Goal: Task Accomplishment & Management: Use online tool/utility

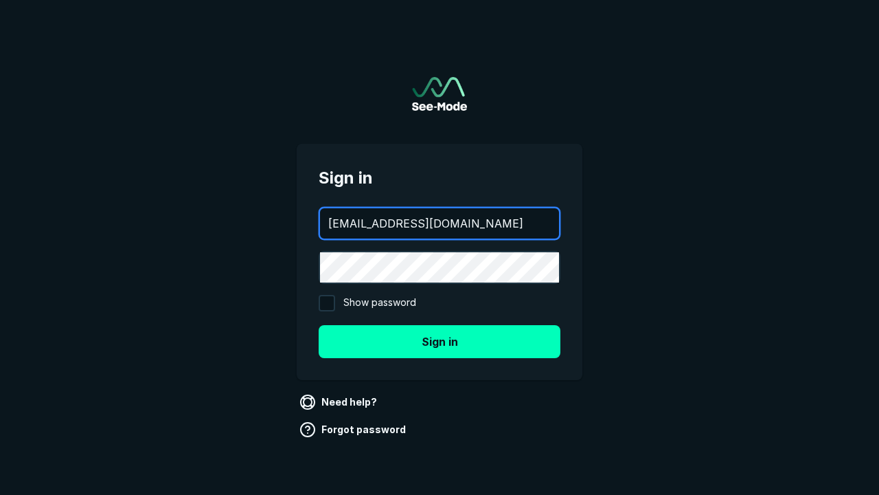
type input "[EMAIL_ADDRESS][DOMAIN_NAME]"
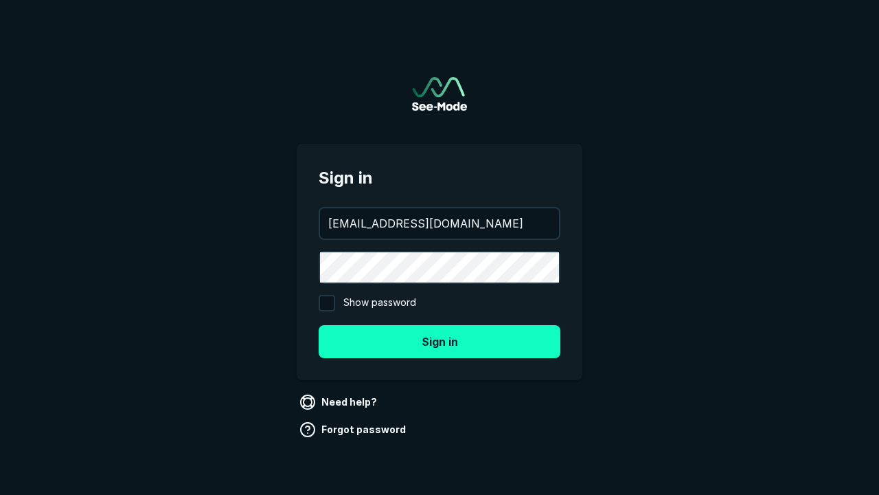
click at [440, 341] on button "Sign in" at bounding box center [440, 341] width 242 height 33
